Goal: Contribute content: Add original content to the website for others to see

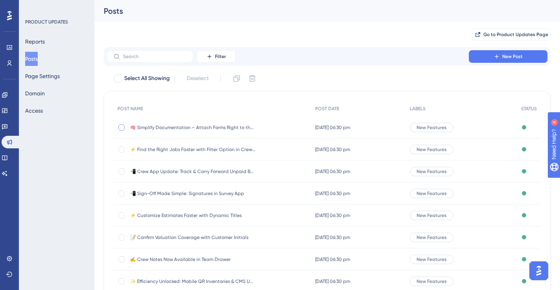
click at [123, 128] on div at bounding box center [121, 128] width 6 height 6
checkbox input "true"
click at [237, 80] on icon at bounding box center [237, 79] width 8 height 8
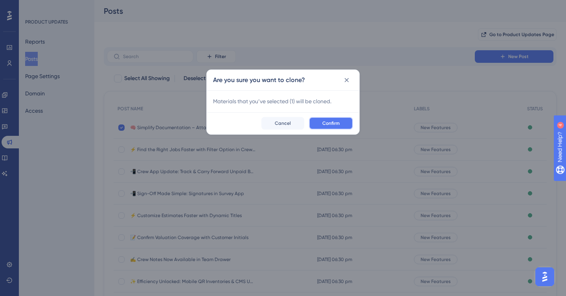
click at [317, 120] on button "Confirm" at bounding box center [331, 123] width 44 height 13
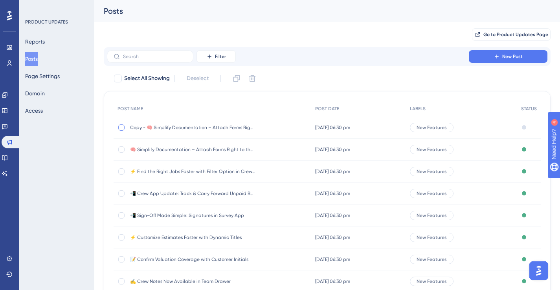
click at [123, 128] on div at bounding box center [121, 128] width 6 height 6
checkbox input "true"
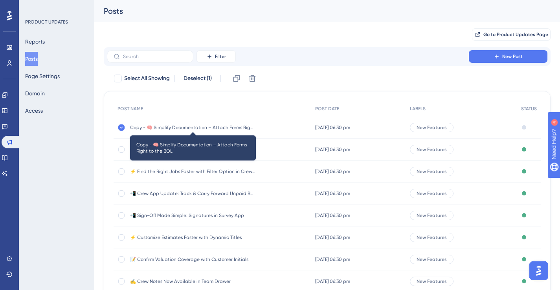
click at [215, 127] on span "Copy - 🧠 Simplify Documentation – Attach Forms Right to the BOL" at bounding box center [193, 128] width 126 height 6
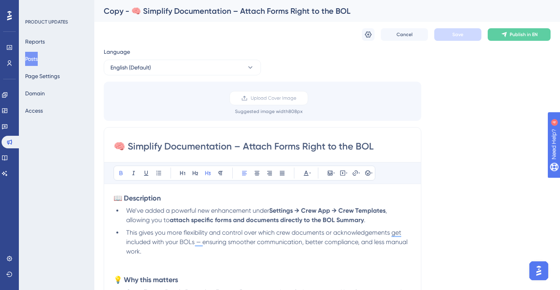
click at [345, 143] on input "🧠 Simplify Documentation – Attach Forms Right to the BOL" at bounding box center [263, 146] width 298 height 13
paste input "New Customization Options Added to Lead Web Form Preview"
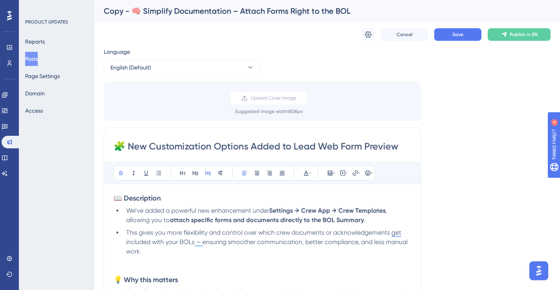
click at [389, 147] on input "🧩 New Customization Options Added to Lead Web Form Preview" at bounding box center [263, 146] width 298 height 13
type input "🧩 New Customization Options Added to Lead Web Form"
click at [371, 37] on icon at bounding box center [368, 35] width 8 height 8
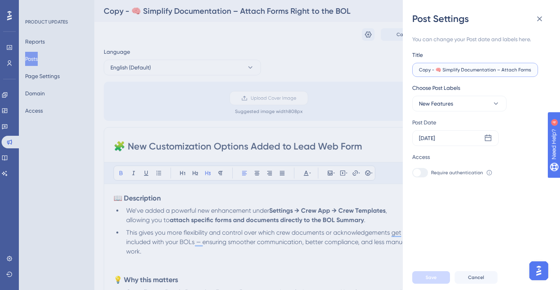
click at [476, 72] on input "Copy - 🧠 Simplify Documentation – Attach Forms Right to the BOL" at bounding box center [475, 70] width 112 height 6
paste input "🧩 New Customization Options Added to Lead Web Form Preview"
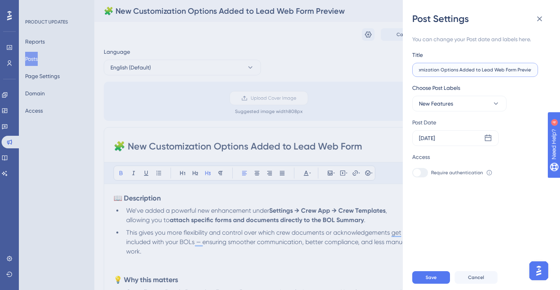
click at [525, 72] on input "🧩 New Customization Options Added to Lead Web Form Preview" at bounding box center [475, 70] width 112 height 6
type input "🧩 New Customization Options Added to Lead Web Form"
click at [488, 139] on icon at bounding box center [488, 138] width 8 height 8
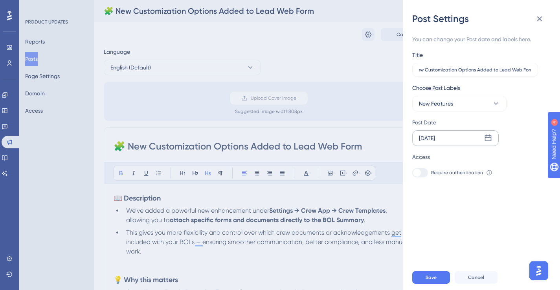
scroll to position [0, 0]
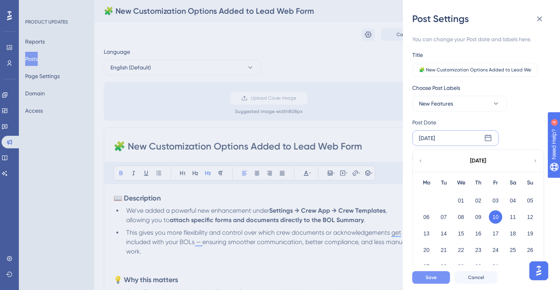
click at [433, 281] on span "Save" at bounding box center [431, 278] width 11 height 6
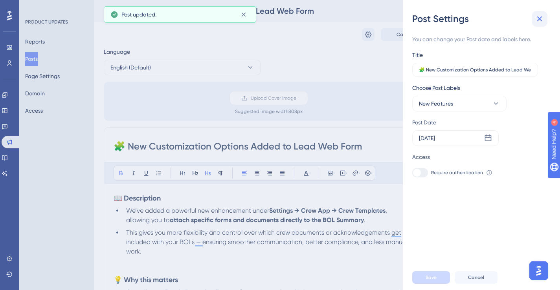
click at [538, 15] on icon at bounding box center [539, 18] width 9 height 9
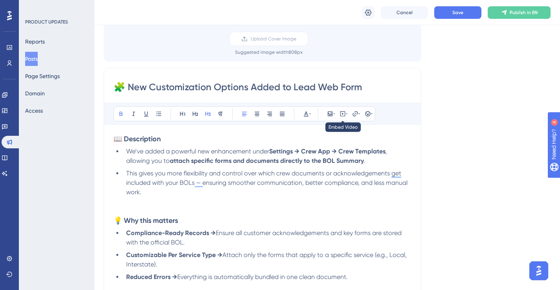
scroll to position [83, 0]
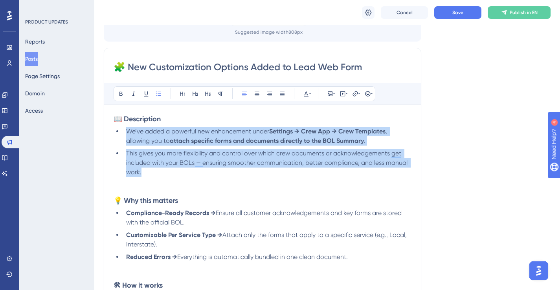
drag, startPoint x: 145, startPoint y: 171, endPoint x: 127, endPoint y: 135, distance: 40.1
click at [127, 135] on ul "We’ve added a powerful new enhancement under Settings → Crew App → Crew Templat…" at bounding box center [263, 152] width 298 height 50
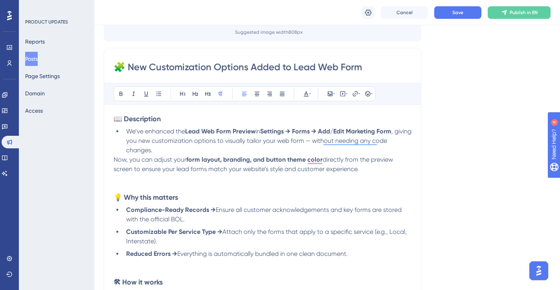
click at [115, 158] on span "Now, you can adjust your" at bounding box center [150, 159] width 73 height 7
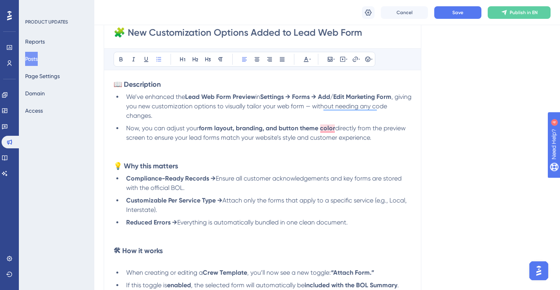
scroll to position [122, 0]
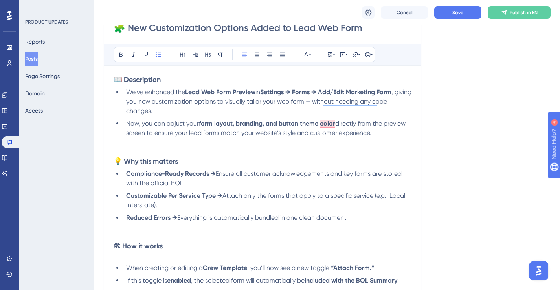
drag, startPoint x: 372, startPoint y: 135, endPoint x: 127, endPoint y: 95, distance: 248.1
click at [127, 95] on ul "We’ve enhanced the Lead Web Form Preview in Settings → Forms → Add/Edit Marketi…" at bounding box center [263, 113] width 298 height 50
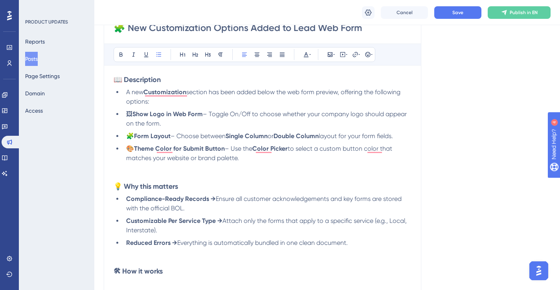
click at [123, 116] on li "🖼 Show Logo in Web Form – Toggle On/Off to choose whether your company logo sho…" at bounding box center [267, 119] width 288 height 19
click at [124, 113] on li "🖼 Show Logo in Web Form – Toggle On/Off to choose whether your company logo sho…" at bounding box center [267, 119] width 288 height 19
click at [138, 112] on strong "Show Logo in Web Form" at bounding box center [167, 113] width 70 height 7
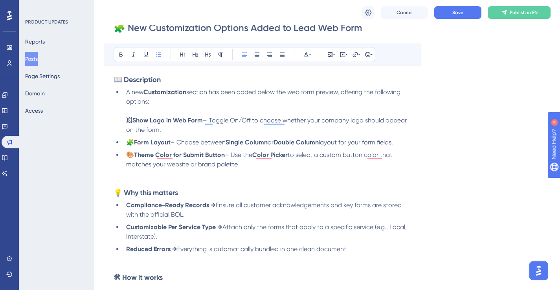
click at [127, 143] on span "🧩" at bounding box center [130, 142] width 8 height 7
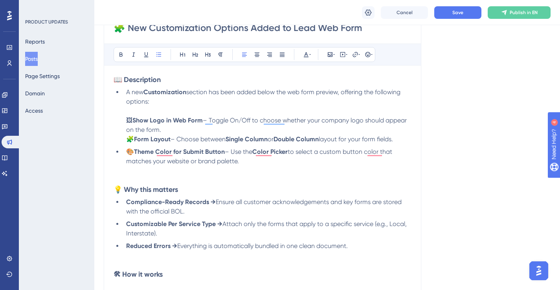
click at [126, 152] on span "🎨" at bounding box center [130, 151] width 8 height 7
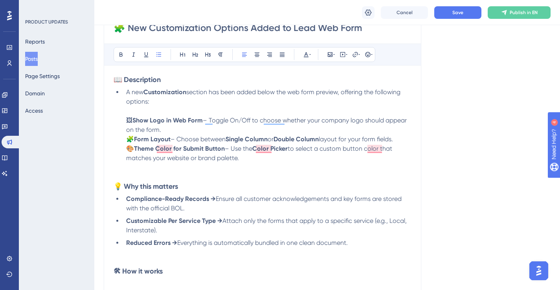
click at [280, 131] on li "A new Customization section has been added below the web form preview, offering…" at bounding box center [267, 125] width 288 height 75
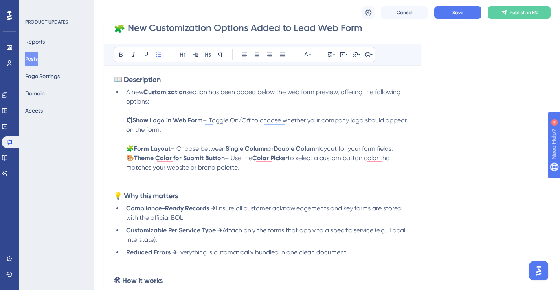
click at [402, 149] on li "A new Customization section has been added below the web form preview, offering…" at bounding box center [267, 130] width 288 height 85
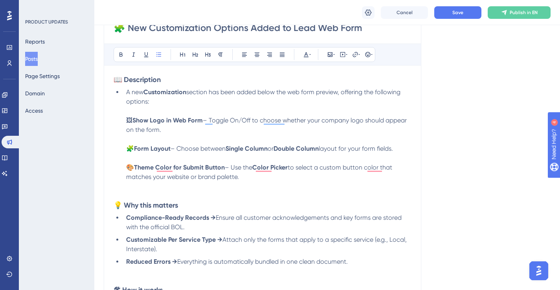
click at [347, 183] on p "To enrich screen reader interactions, please activate Accessibility in Grammarl…" at bounding box center [263, 186] width 298 height 9
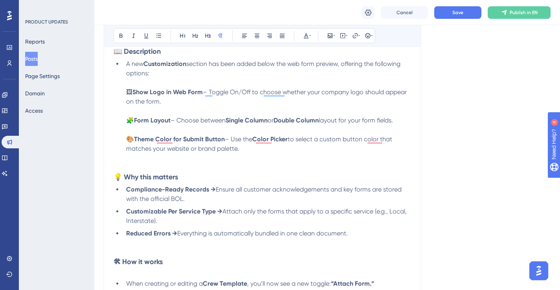
scroll to position [251, 0]
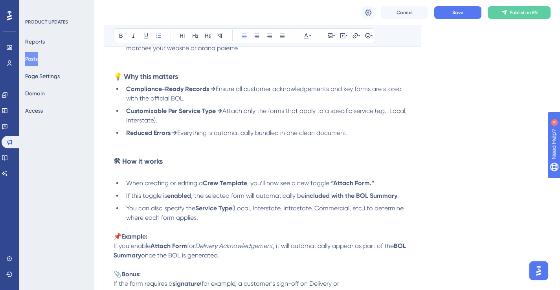
drag, startPoint x: 187, startPoint y: 97, endPoint x: 128, endPoint y: 88, distance: 59.9
click at [128, 88] on li "Compliance-Ready Records → Ensure all customer acknowledgements and key forms a…" at bounding box center [267, 93] width 288 height 19
drag, startPoint x: 160, startPoint y: 121, endPoint x: 128, endPoint y: 113, distance: 33.6
click at [128, 113] on li "Customizable Per Service Type → Attach only the forms that apply to a specific …" at bounding box center [267, 116] width 288 height 19
drag, startPoint x: 351, startPoint y: 132, endPoint x: 128, endPoint y: 131, distance: 223.2
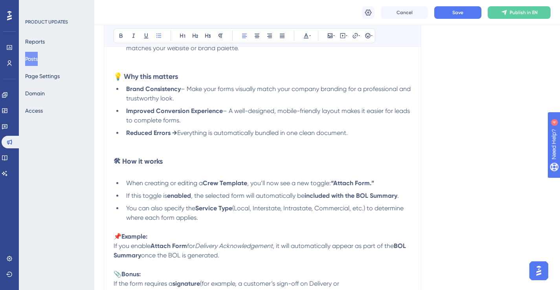
click at [127, 131] on li "Reduced Errors → Everything is automatically bundled in one clean document." at bounding box center [267, 133] width 288 height 9
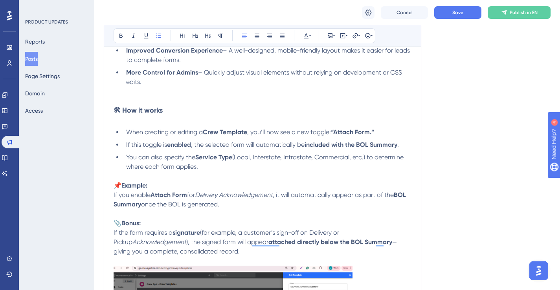
scroll to position [312, 0]
drag, startPoint x: 200, startPoint y: 165, endPoint x: 127, endPoint y: 135, distance: 79.3
click at [127, 135] on ul "When creating or editing a Crew Template , you’ll now see a new toggle: “Attach…" at bounding box center [263, 153] width 298 height 53
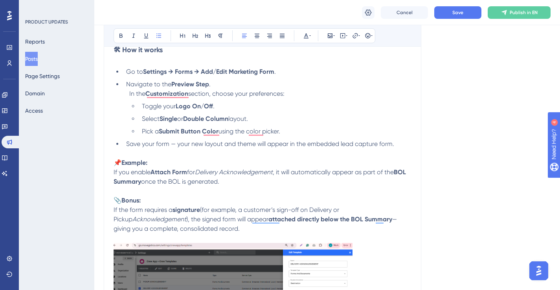
scroll to position [374, 0]
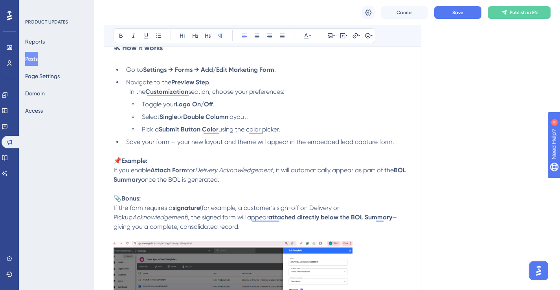
drag, startPoint x: 238, startPoint y: 180, endPoint x: 114, endPoint y: 172, distance: 123.7
click at [114, 172] on p "📌 Example: If you enable Attach Form for Delivery Acknowledgement , it will aut…" at bounding box center [263, 175] width 298 height 38
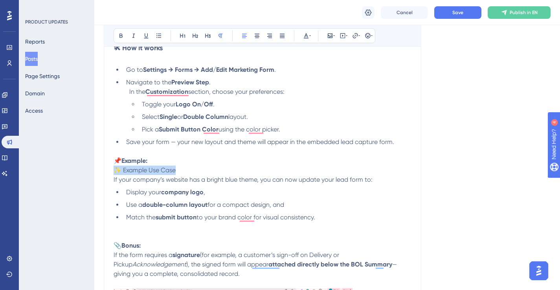
drag, startPoint x: 179, startPoint y: 171, endPoint x: 116, endPoint y: 168, distance: 63.7
click at [115, 168] on p "📌 Example: ✨ Example Use Case" at bounding box center [263, 165] width 298 height 19
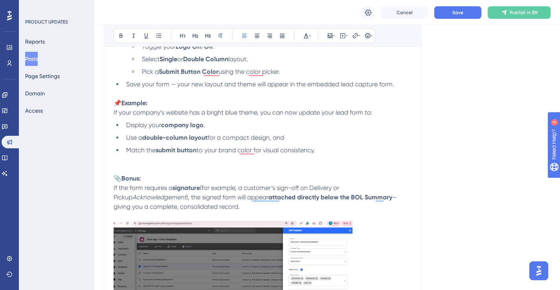
scroll to position [435, 0]
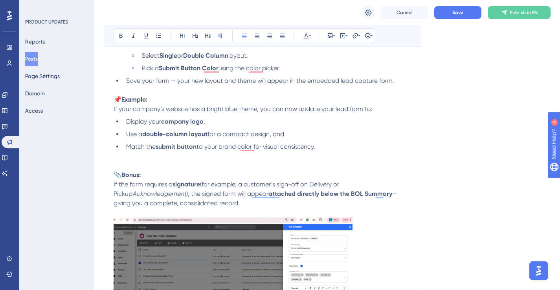
drag, startPoint x: 228, startPoint y: 203, endPoint x: 115, endPoint y: 178, distance: 115.5
click at [115, 178] on p "📎 Bonus: If the form requires a signature (for example, a customer’s sign-off o…" at bounding box center [263, 190] width 298 height 38
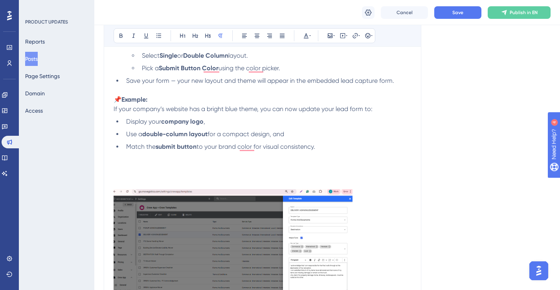
click at [188, 222] on img "To enrich screen reader interactions, please activate Accessibility in Grammarl…" at bounding box center [233, 250] width 239 height 122
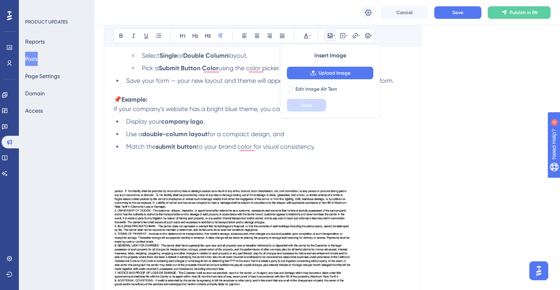
scroll to position [532, 0]
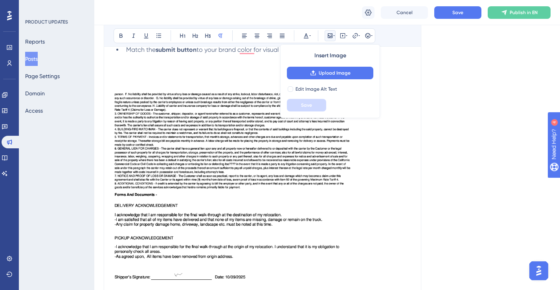
click at [253, 204] on img "To enrich screen reader interactions, please activate Accessibility in Grammarl…" at bounding box center [233, 192] width 239 height 201
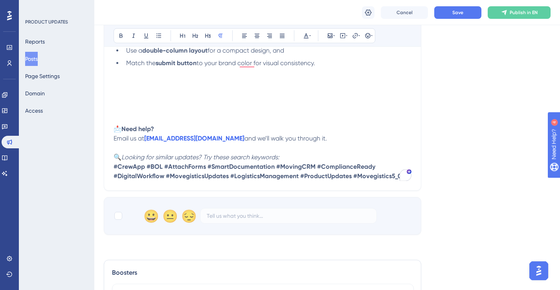
scroll to position [427, 0]
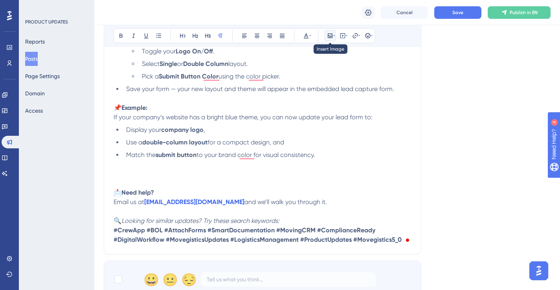
click at [334, 33] on icon at bounding box center [334, 36] width 2 height 6
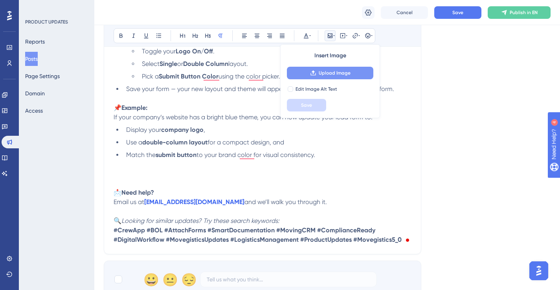
click at [334, 68] on button "Upload Image" at bounding box center [330, 73] width 86 height 13
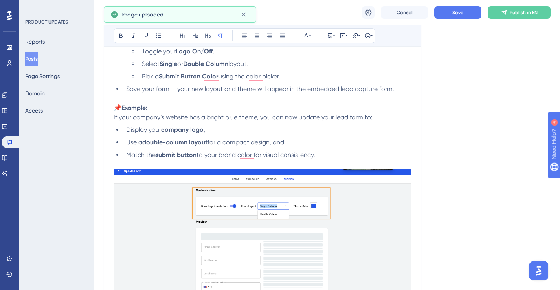
click at [364, 175] on img "To enrich screen reader interactions, please activate Accessibility in Grammarl…" at bounding box center [263, 241] width 298 height 144
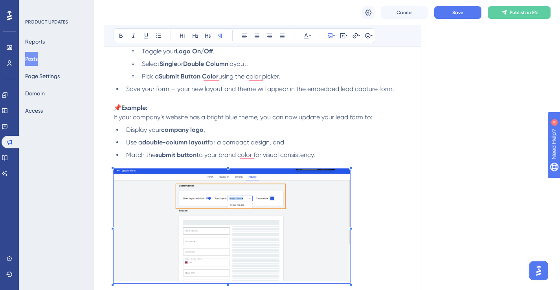
click at [349, 184] on span "To enrich screen reader interactions, please activate Accessibility in Grammarl…" at bounding box center [232, 227] width 236 height 117
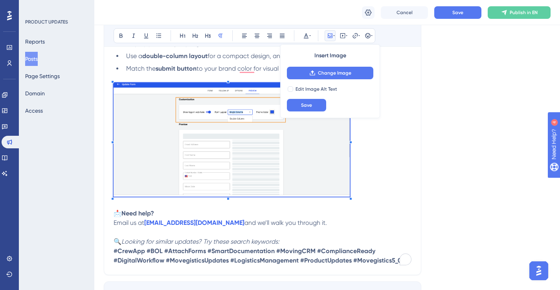
scroll to position [517, 0]
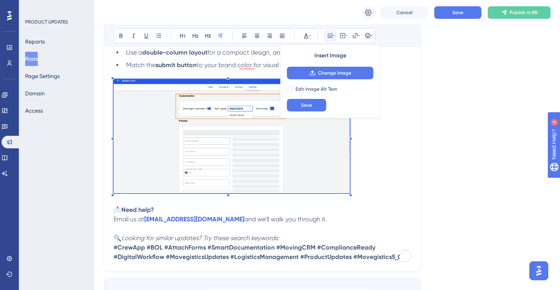
click at [377, 182] on p "📩 Need help?" at bounding box center [263, 142] width 298 height 145
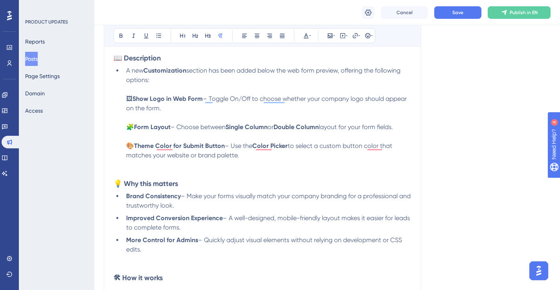
scroll to position [144, 0]
click at [268, 70] on span "section has been added below the web form preview, offering the following optio…" at bounding box center [264, 74] width 276 height 17
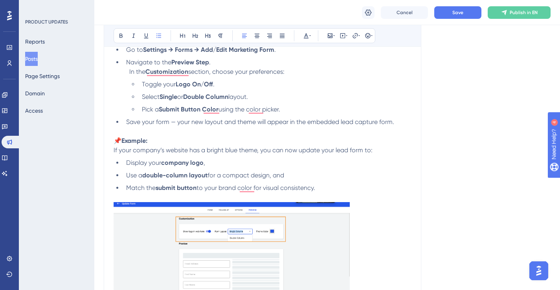
scroll to position [402, 0]
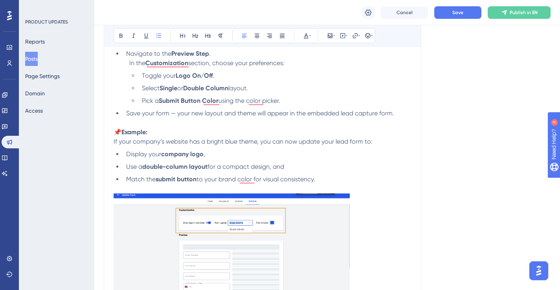
drag, startPoint x: 321, startPoint y: 180, endPoint x: 112, endPoint y: 134, distance: 213.8
click at [112, 134] on div "🧩 New Customization Options Added to Lead Web Form Bold Italic Underline Bullet…" at bounding box center [263, 57] width 318 height 658
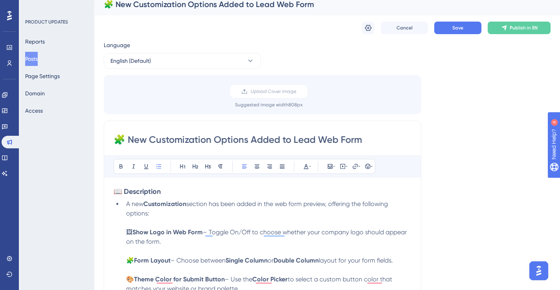
scroll to position [5, 0]
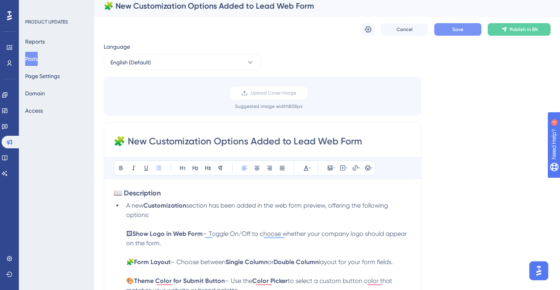
click at [450, 24] on button "Save" at bounding box center [457, 29] width 47 height 13
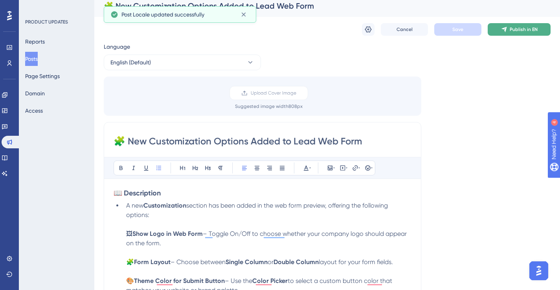
click at [521, 28] on span "Publish in EN" at bounding box center [524, 29] width 28 height 6
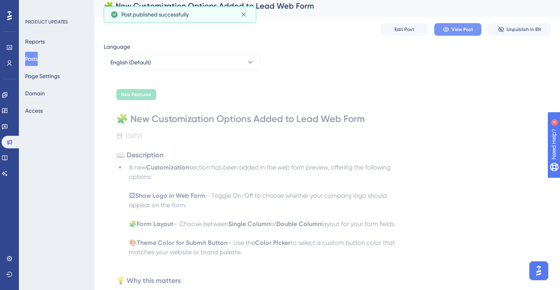
click at [448, 28] on icon at bounding box center [446, 29] width 6 height 5
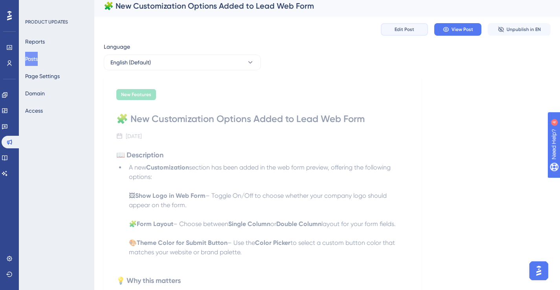
click at [405, 29] on span "Edit Post" at bounding box center [405, 29] width 20 height 6
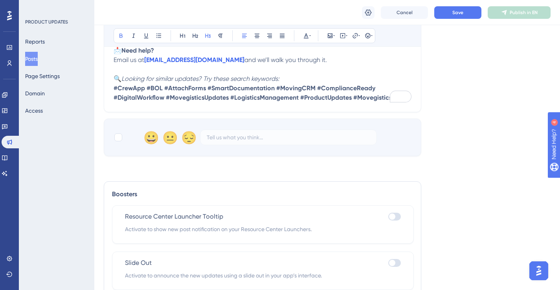
scroll to position [586, 0]
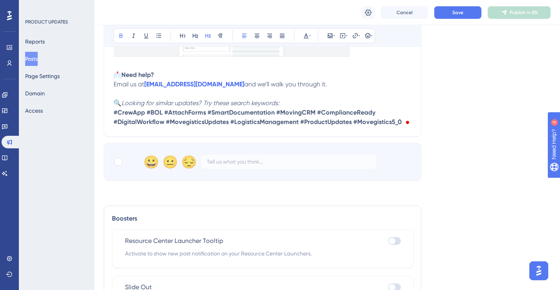
click at [164, 123] on strong "#CrewApp #BOL #AttachForms #SmartDocumentation #MovingCRM #ComplianceReady #Dig…" at bounding box center [258, 117] width 288 height 17
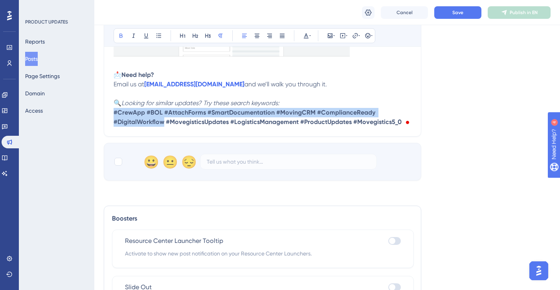
drag, startPoint x: 164, startPoint y: 123, endPoint x: 114, endPoint y: 111, distance: 51.8
click at [114, 111] on strong "#CrewApp #BOL #AttachForms #SmartDocumentation #MovingCRM #ComplianceReady #Dig…" at bounding box center [258, 117] width 288 height 17
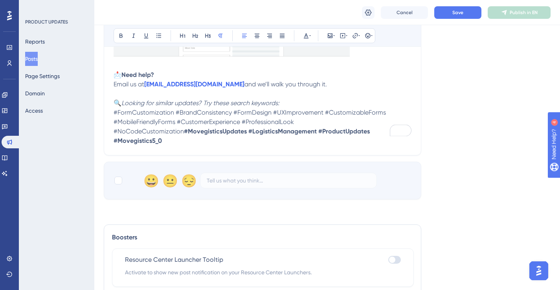
drag, startPoint x: 354, startPoint y: 130, endPoint x: 115, endPoint y: 114, distance: 239.5
click at [115, 114] on p "🔍 Looking for similar updates? Try these search keywords: #FormCustomization #B…" at bounding box center [263, 122] width 298 height 47
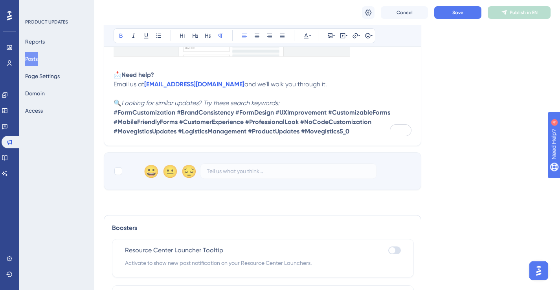
click at [367, 133] on p "🔍 Looking for similar updates? Try these search keywords: #FormCustomization #B…" at bounding box center [263, 118] width 298 height 38
click at [465, 15] on button "Save" at bounding box center [457, 12] width 47 height 13
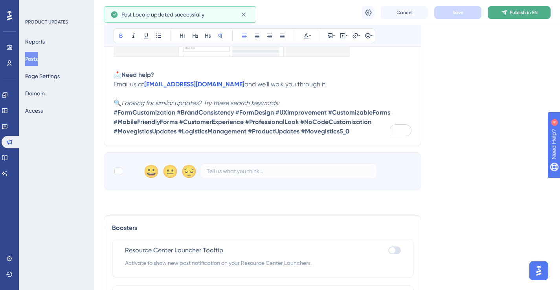
click at [513, 15] on span "Publish in EN" at bounding box center [524, 12] width 28 height 6
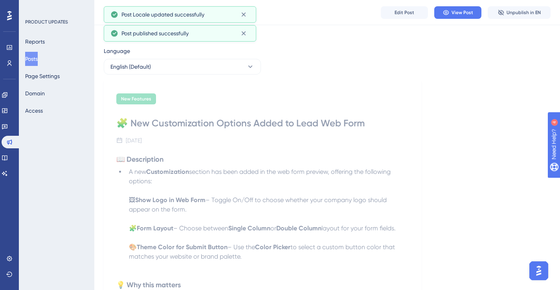
scroll to position [0, 0]
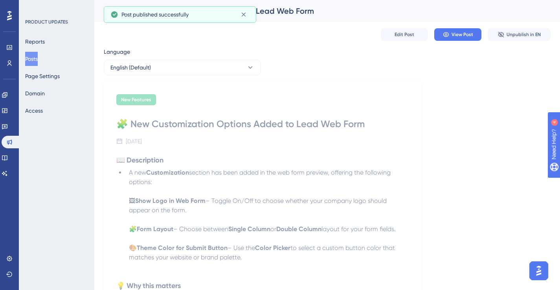
click at [38, 59] on button "Posts" at bounding box center [31, 59] width 13 height 14
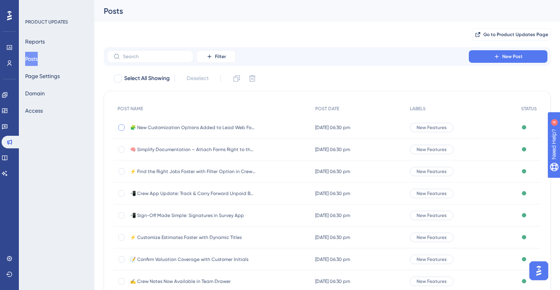
click at [119, 127] on div at bounding box center [121, 128] width 6 height 6
checkbox input "true"
click at [231, 125] on span "🧩 New Customization Options Added to Lead Web Form" at bounding box center [193, 128] width 126 height 6
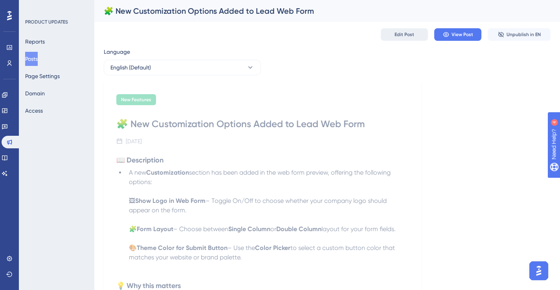
click at [410, 37] on span "Edit Post" at bounding box center [405, 34] width 20 height 6
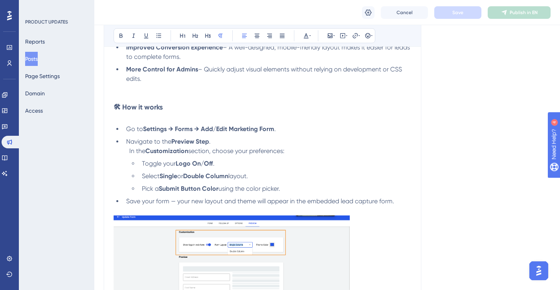
scroll to position [242, 0]
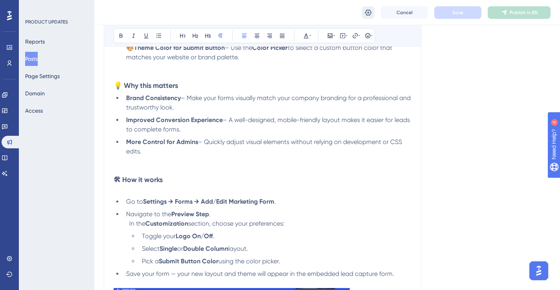
click at [368, 14] on icon at bounding box center [368, 13] width 8 height 8
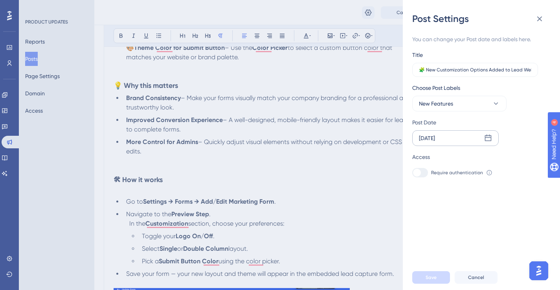
click at [485, 139] on icon at bounding box center [488, 138] width 7 height 7
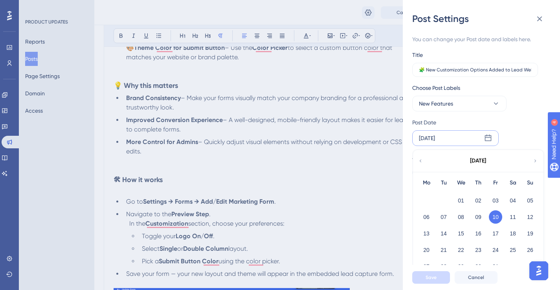
click at [497, 220] on button "10" at bounding box center [495, 217] width 13 height 13
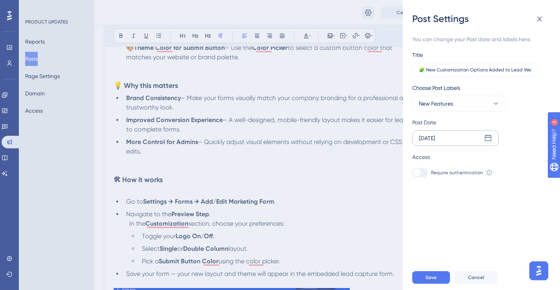
click at [487, 144] on div "[DATE]" at bounding box center [455, 138] width 86 height 16
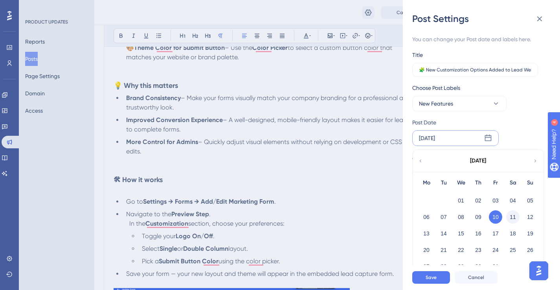
click at [515, 220] on button "11" at bounding box center [512, 217] width 13 height 13
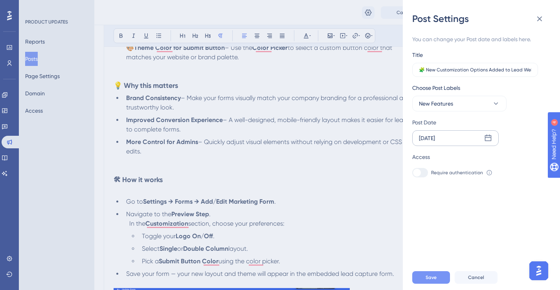
click at [435, 281] on span "Save" at bounding box center [431, 278] width 11 height 6
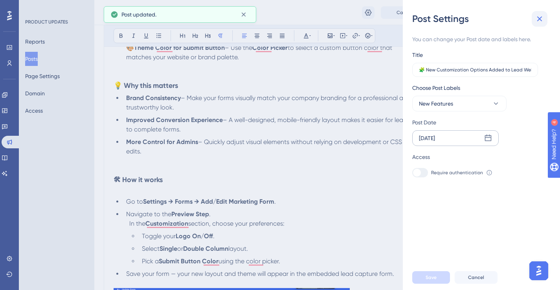
click at [540, 19] on icon at bounding box center [539, 19] width 5 height 5
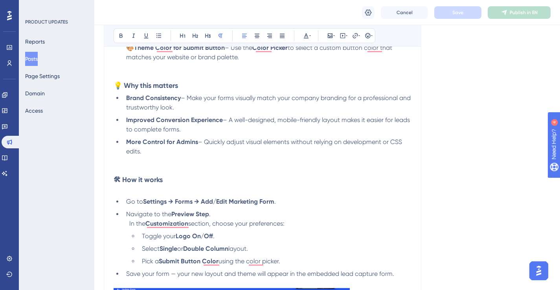
click at [38, 59] on button "Posts" at bounding box center [31, 59] width 13 height 14
